Goal: Task Accomplishment & Management: Use online tool/utility

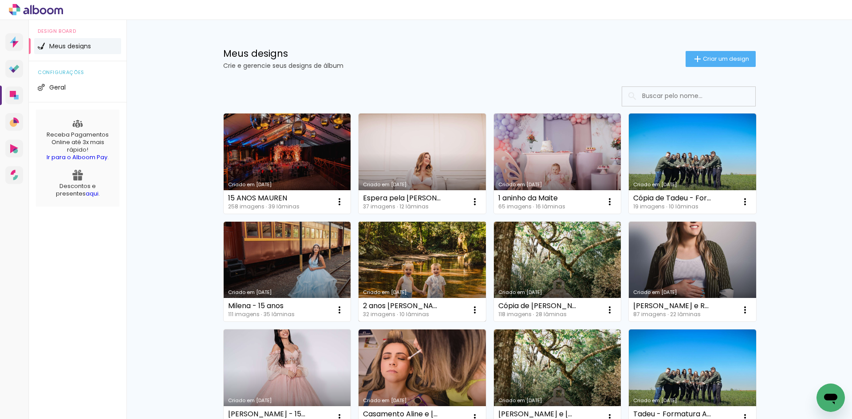
scroll to position [44, 0]
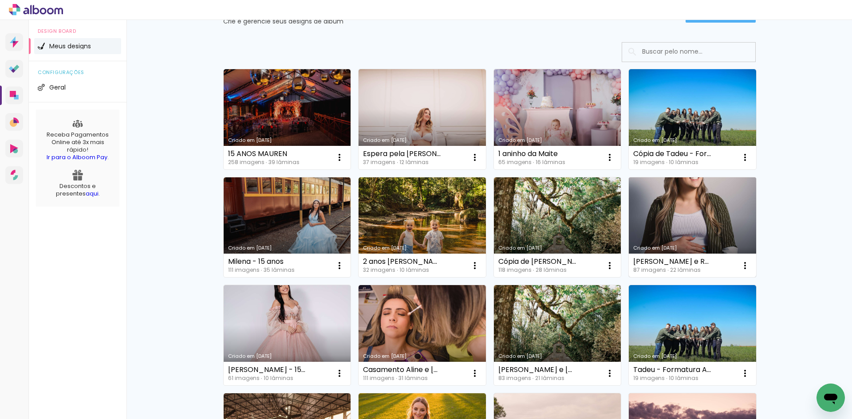
click at [715, 225] on link "Criado em [DATE]" at bounding box center [692, 228] width 127 height 100
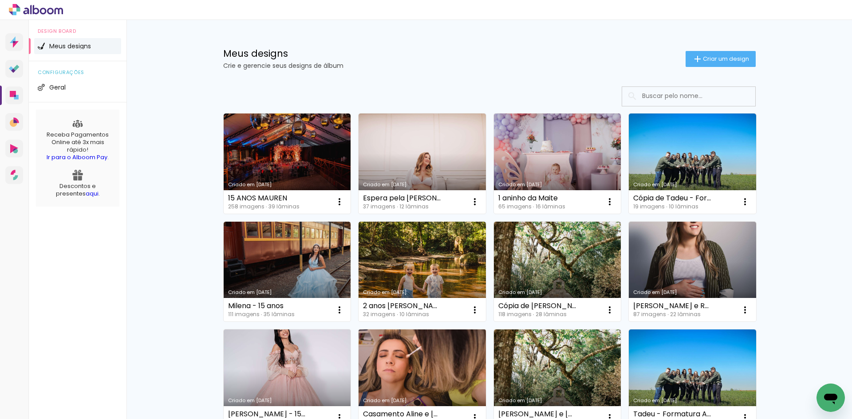
click at [441, 385] on link "Criado em [DATE]" at bounding box center [422, 380] width 127 height 100
